Goal: Find specific page/section: Find specific page/section

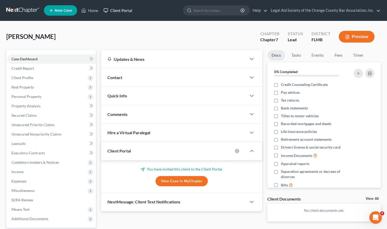
click at [118, 12] on link "Client Portal" at bounding box center [118, 10] width 34 height 9
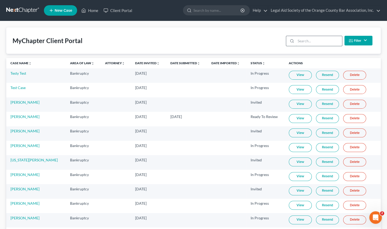
click at [300, 44] on input "search" at bounding box center [319, 41] width 46 height 10
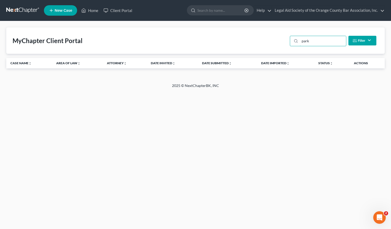
type input "parks"
drag, startPoint x: 320, startPoint y: 42, endPoint x: 295, endPoint y: 46, distance: 25.2
click at [295, 46] on div "parks Filter Status Filter... Invited In Progress Ready To Review Reviewed Impo…" at bounding box center [333, 41] width 91 height 14
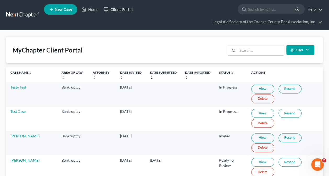
click at [130, 8] on link "Client Portal" at bounding box center [118, 9] width 34 height 9
click at [119, 8] on link "Client Portal" at bounding box center [118, 9] width 34 height 9
click at [245, 49] on input "search" at bounding box center [260, 51] width 46 height 10
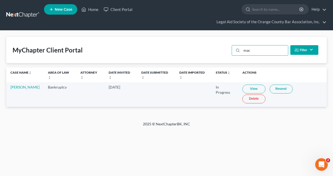
type input "mac"
click at [64, 150] on div "Home New Case Client Portal Legal Aid Society of the Orange County Bar Associat…" at bounding box center [166, 88] width 333 height 176
click at [249, 50] on input "mac" at bounding box center [264, 51] width 46 height 10
drag, startPoint x: 253, startPoint y: 50, endPoint x: 243, endPoint y: 51, distance: 10.0
click at [243, 51] on input "mac" at bounding box center [264, 51] width 46 height 10
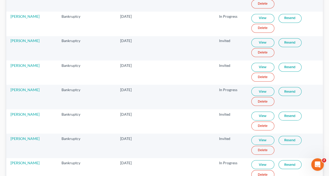
scroll to position [471, 0]
